Goal: Task Accomplishment & Management: Manage account settings

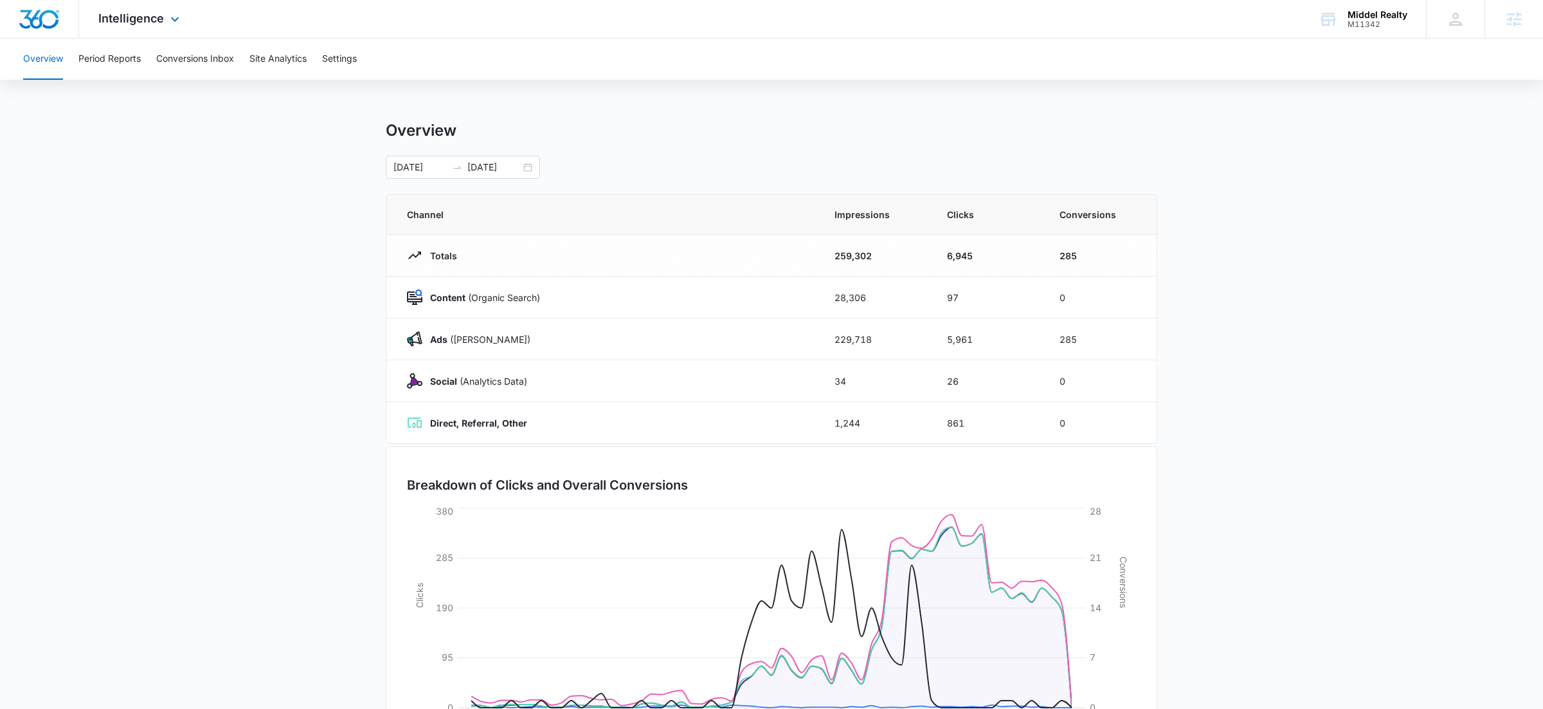
click at [177, 12] on div "Intelligence Apps Reputation Websites Forms CRM Email Social Shop Payments POS …" at bounding box center [140, 19] width 123 height 38
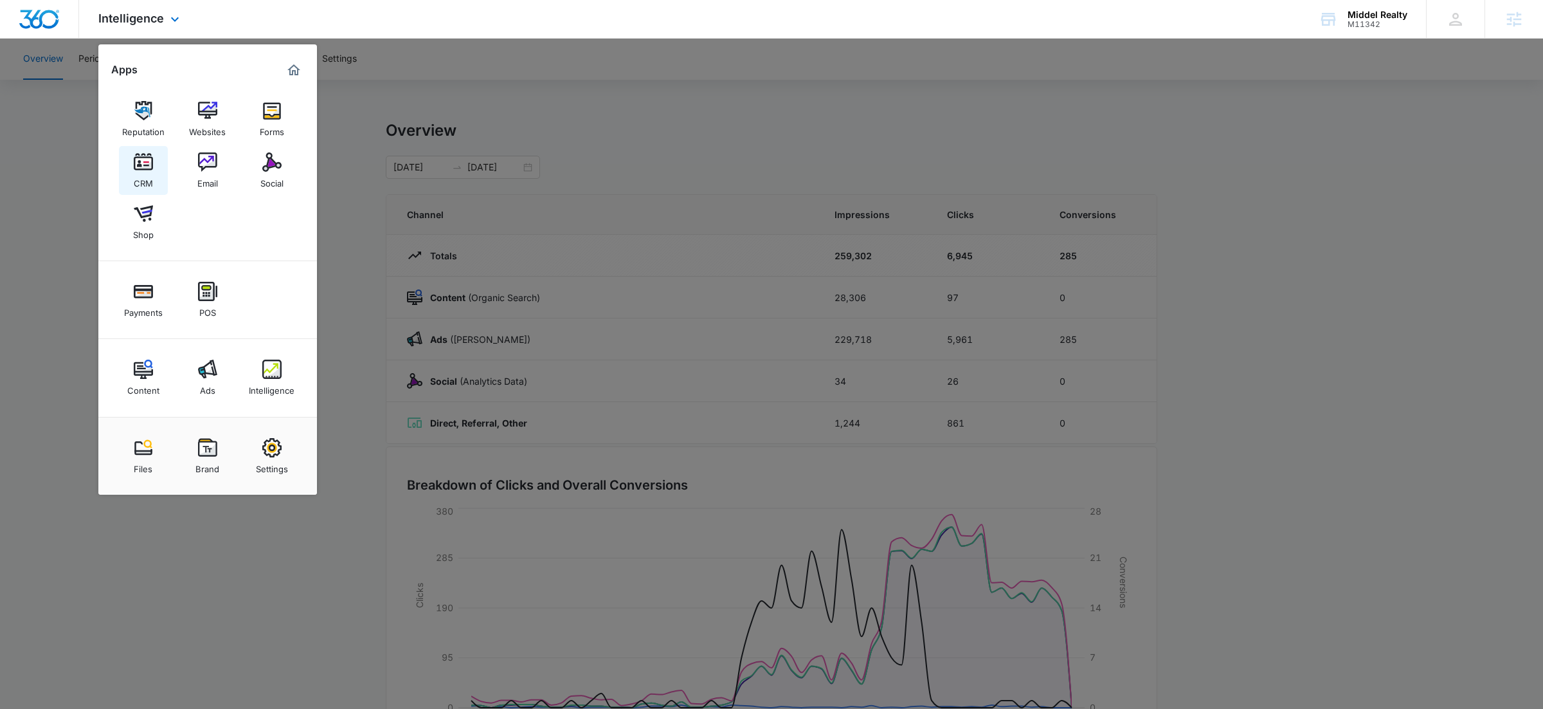
click at [143, 162] on img at bounding box center [143, 161] width 19 height 19
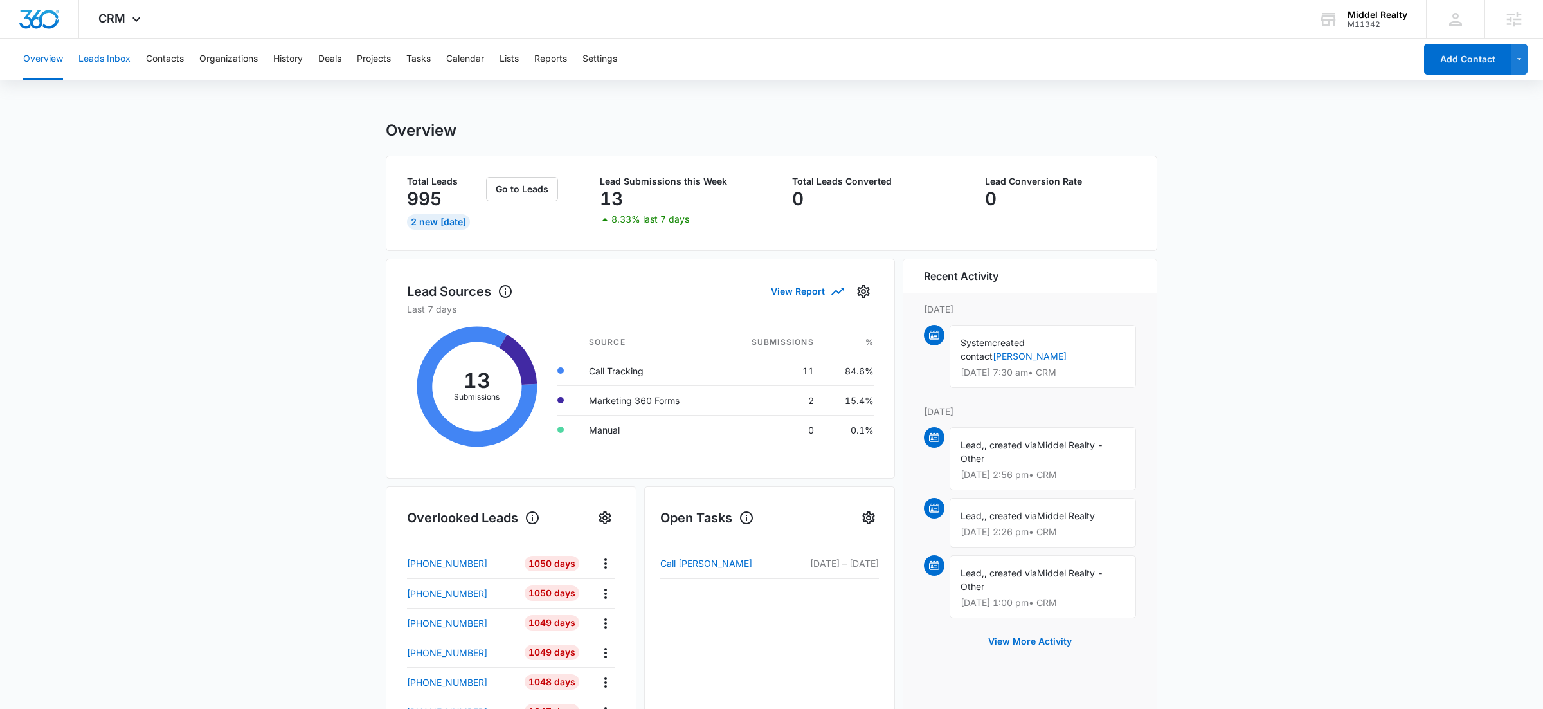
click at [112, 59] on button "Leads Inbox" at bounding box center [104, 59] width 52 height 41
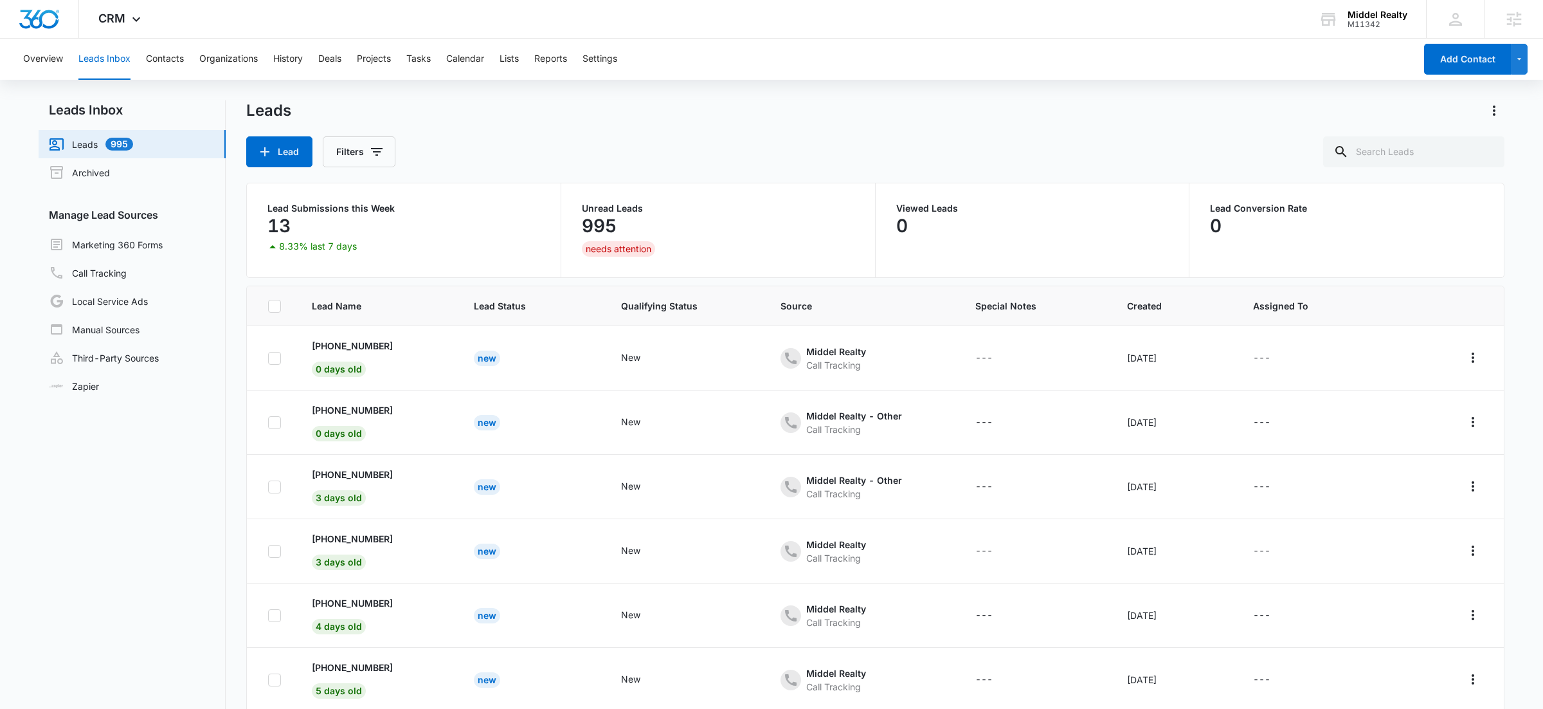
click at [476, 113] on div "Leads" at bounding box center [875, 110] width 1258 height 21
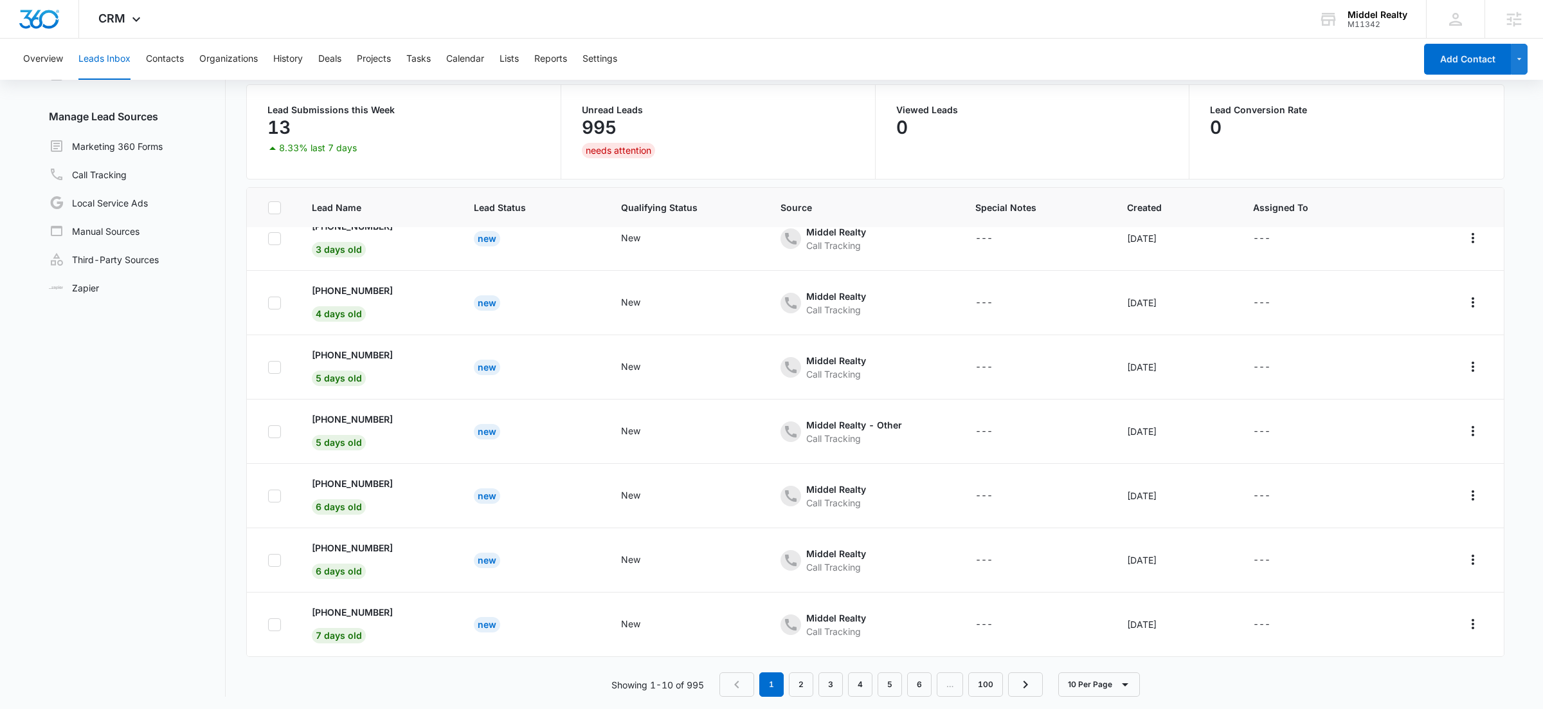
scroll to position [102, 0]
click at [1125, 683] on icon "button" at bounding box center [1125, 680] width 15 height 15
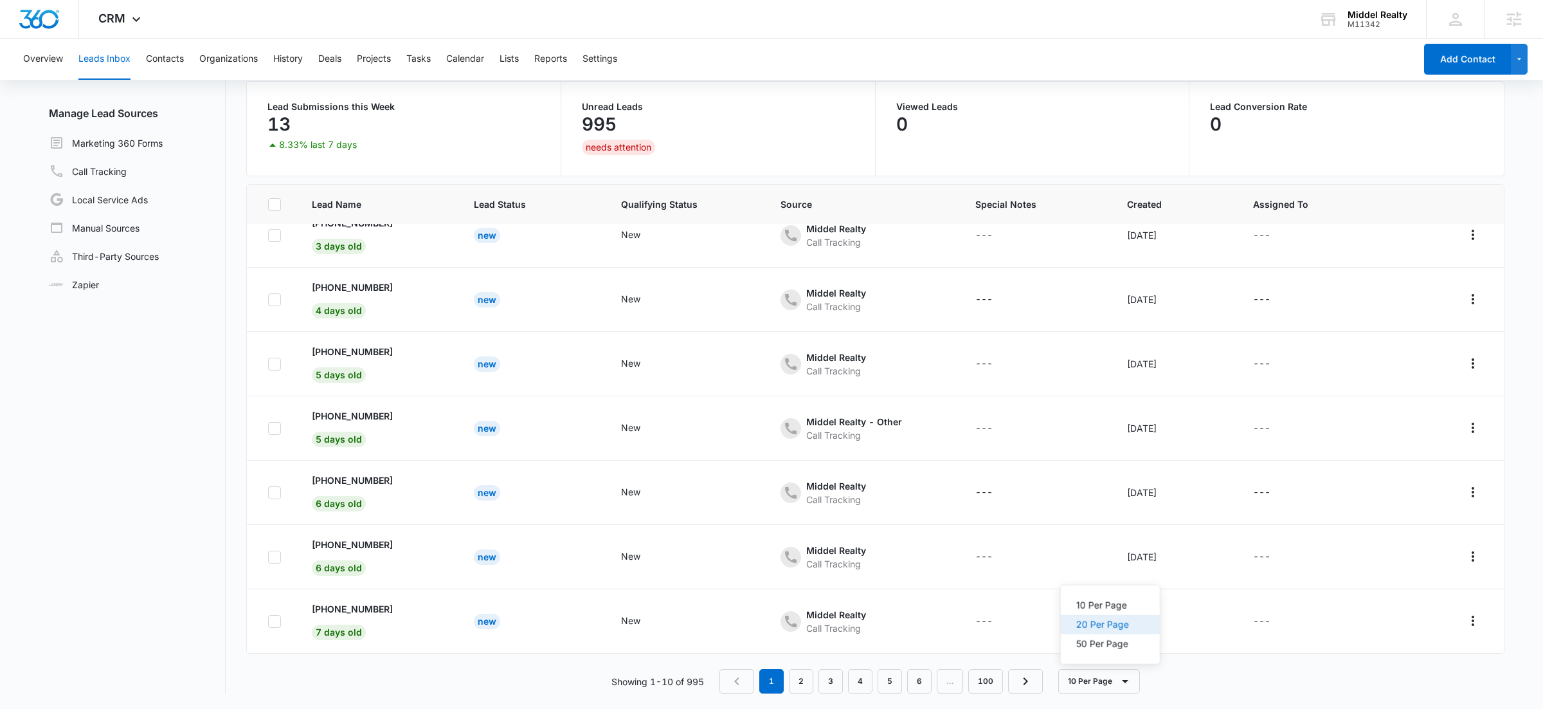
click at [1111, 626] on div "20 Per Page" at bounding box center [1102, 624] width 53 height 9
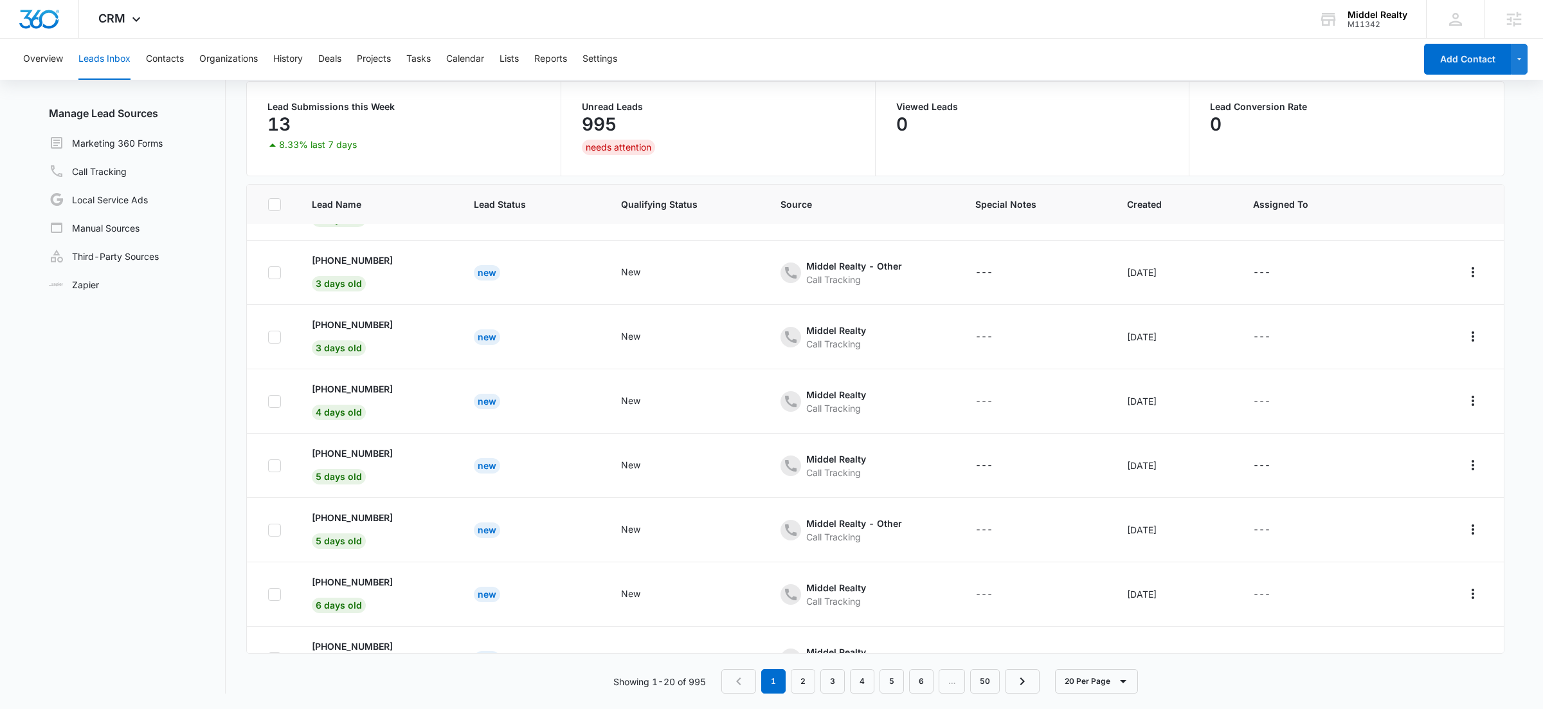
scroll to position [0, 0]
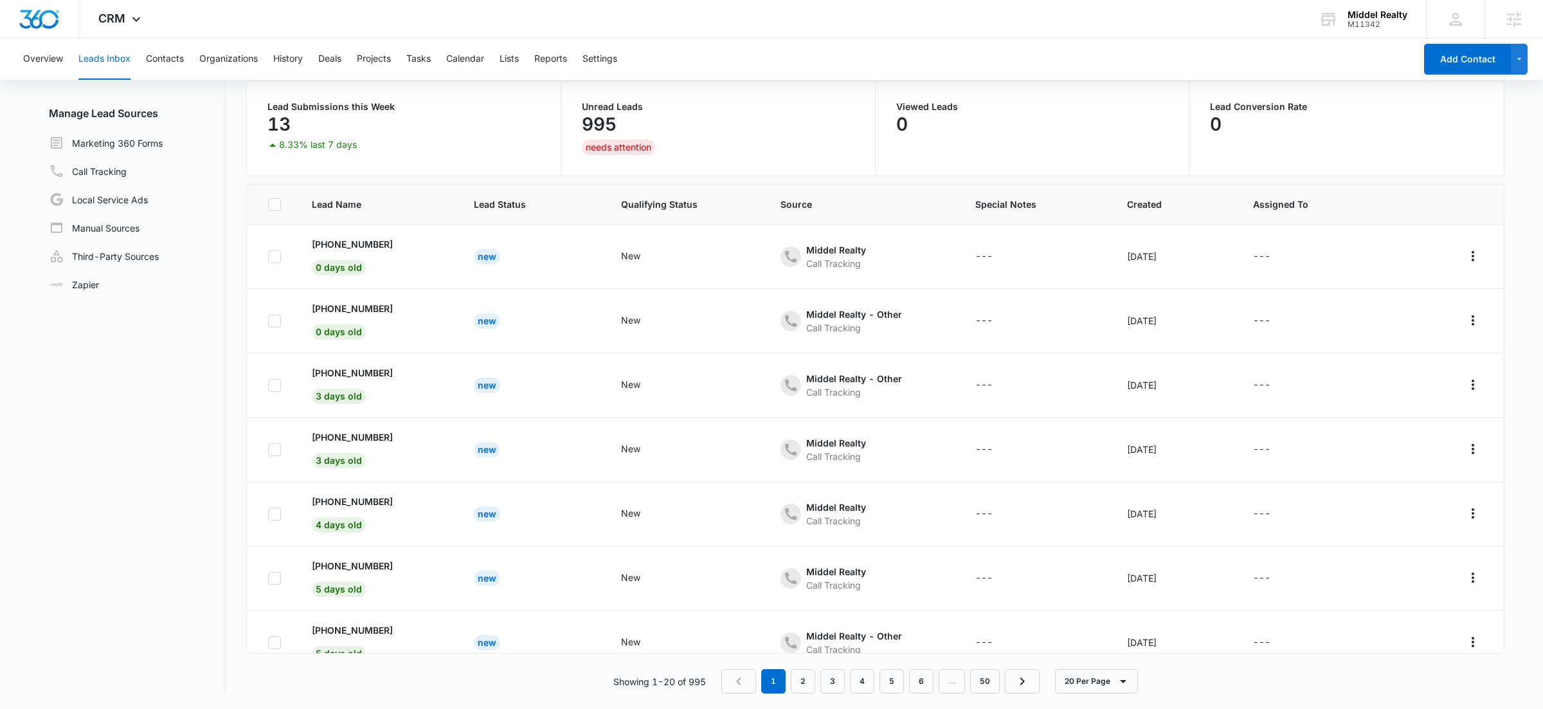
click at [808, 39] on div "Overview Leads Inbox Contacts Organizations History Deals Projects Tasks Calend…" at bounding box center [715, 59] width 1400 height 41
